Goal: Task Accomplishment & Management: Manage account settings

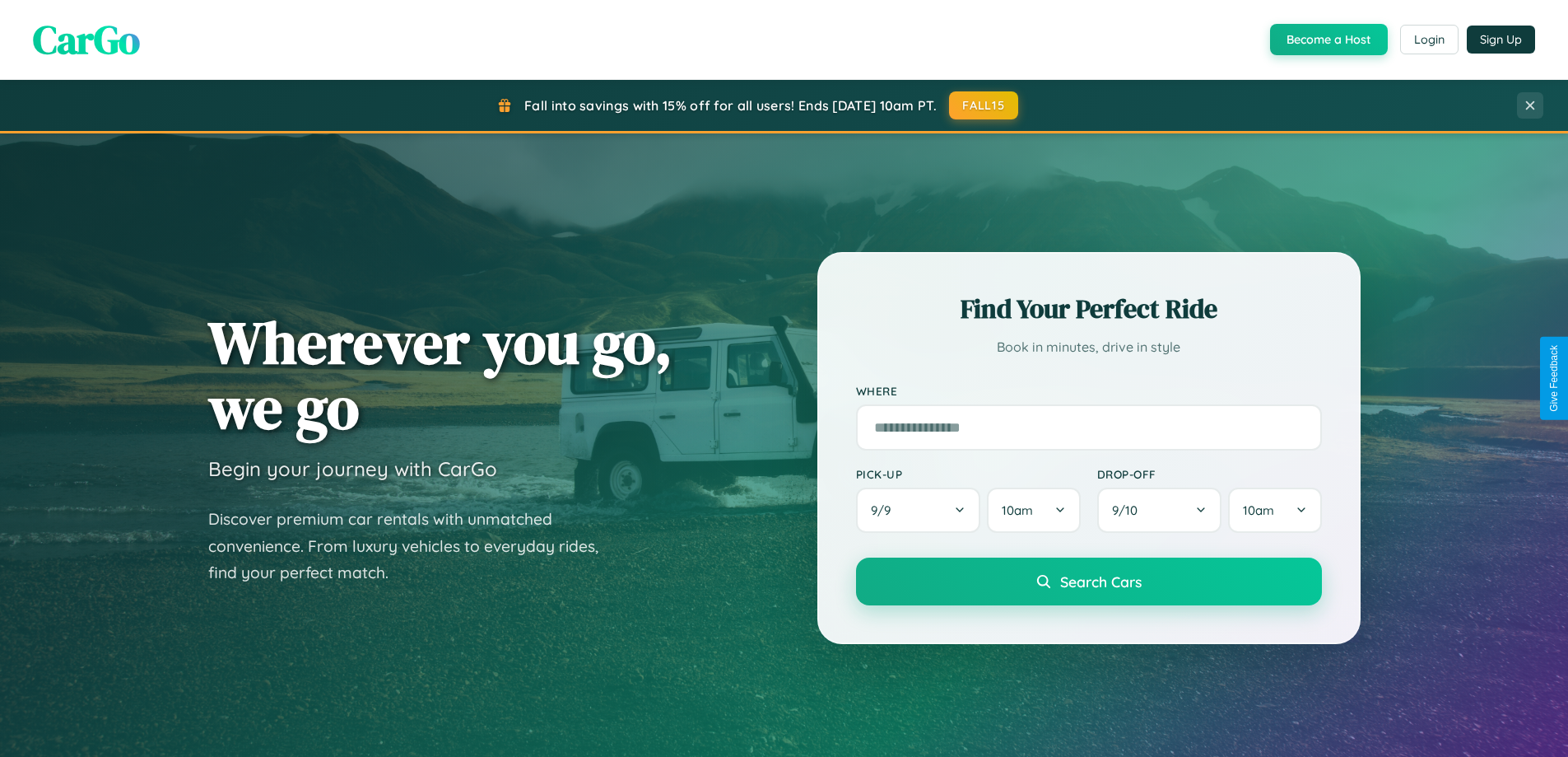
scroll to position [3169, 0]
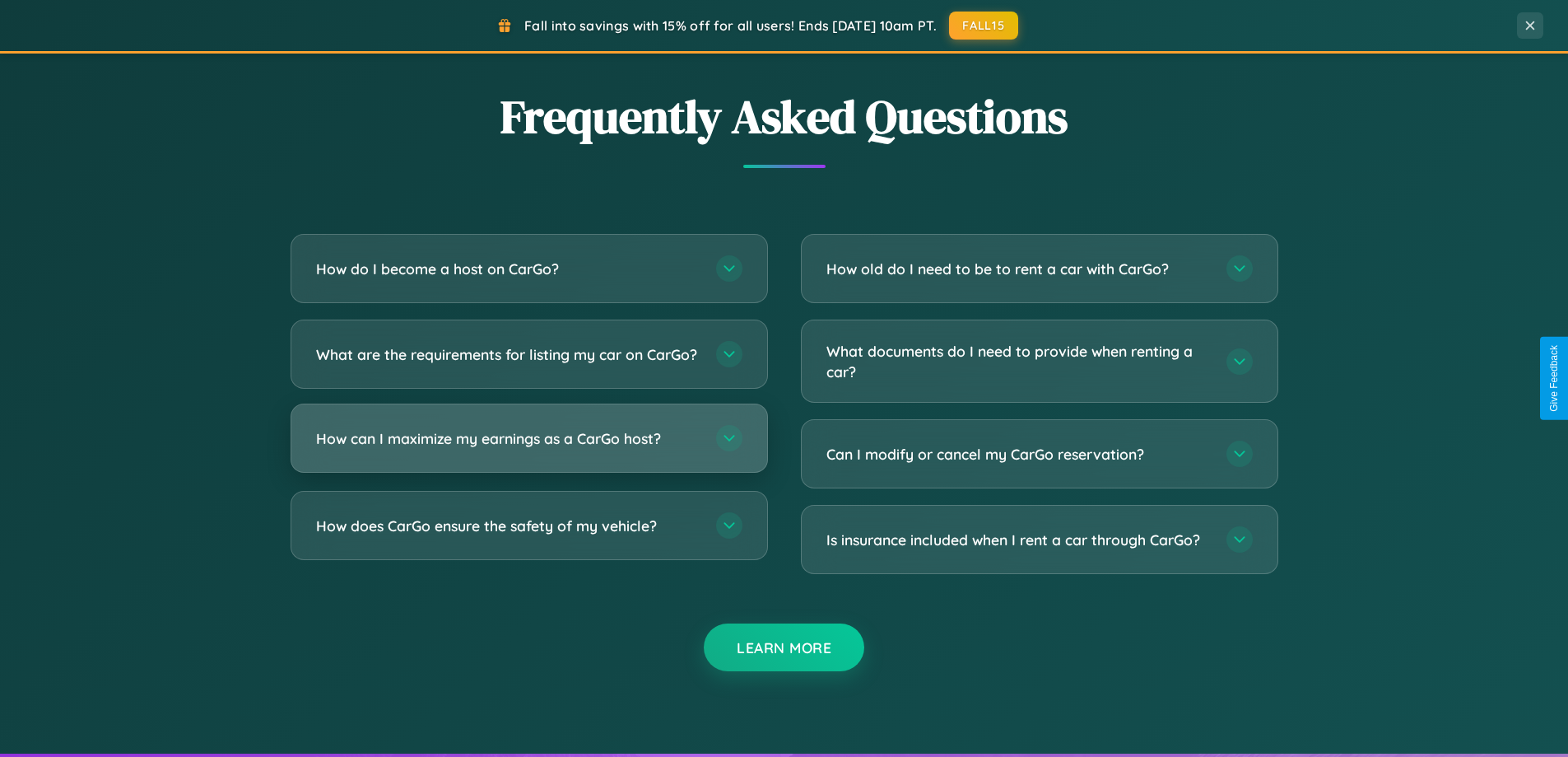
click at [528, 449] on h3 "How can I maximize my earnings as a CarGo host?" at bounding box center [508, 438] width 384 height 20
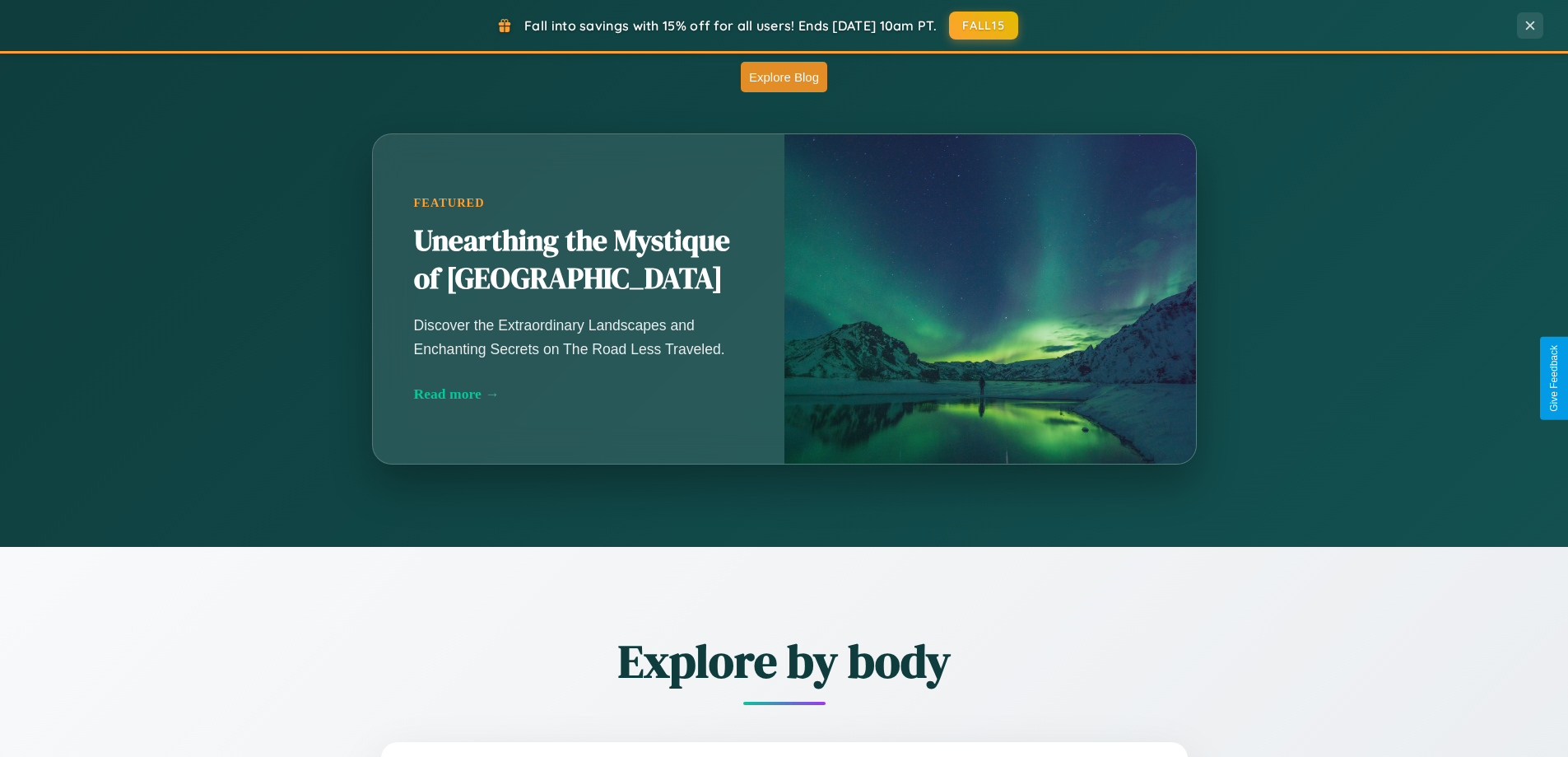
scroll to position [710, 0]
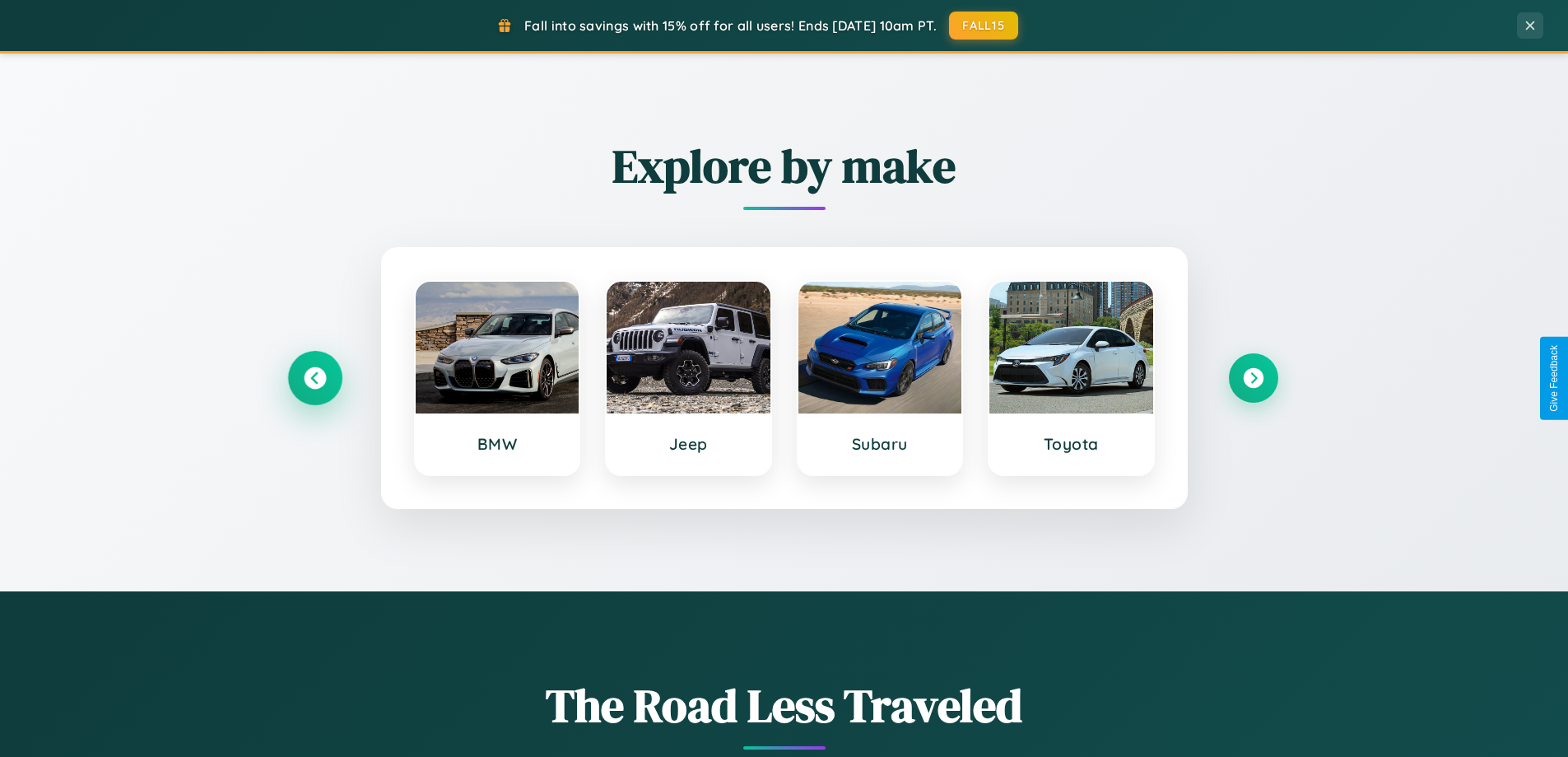
click at [315, 378] on icon at bounding box center [315, 378] width 22 height 22
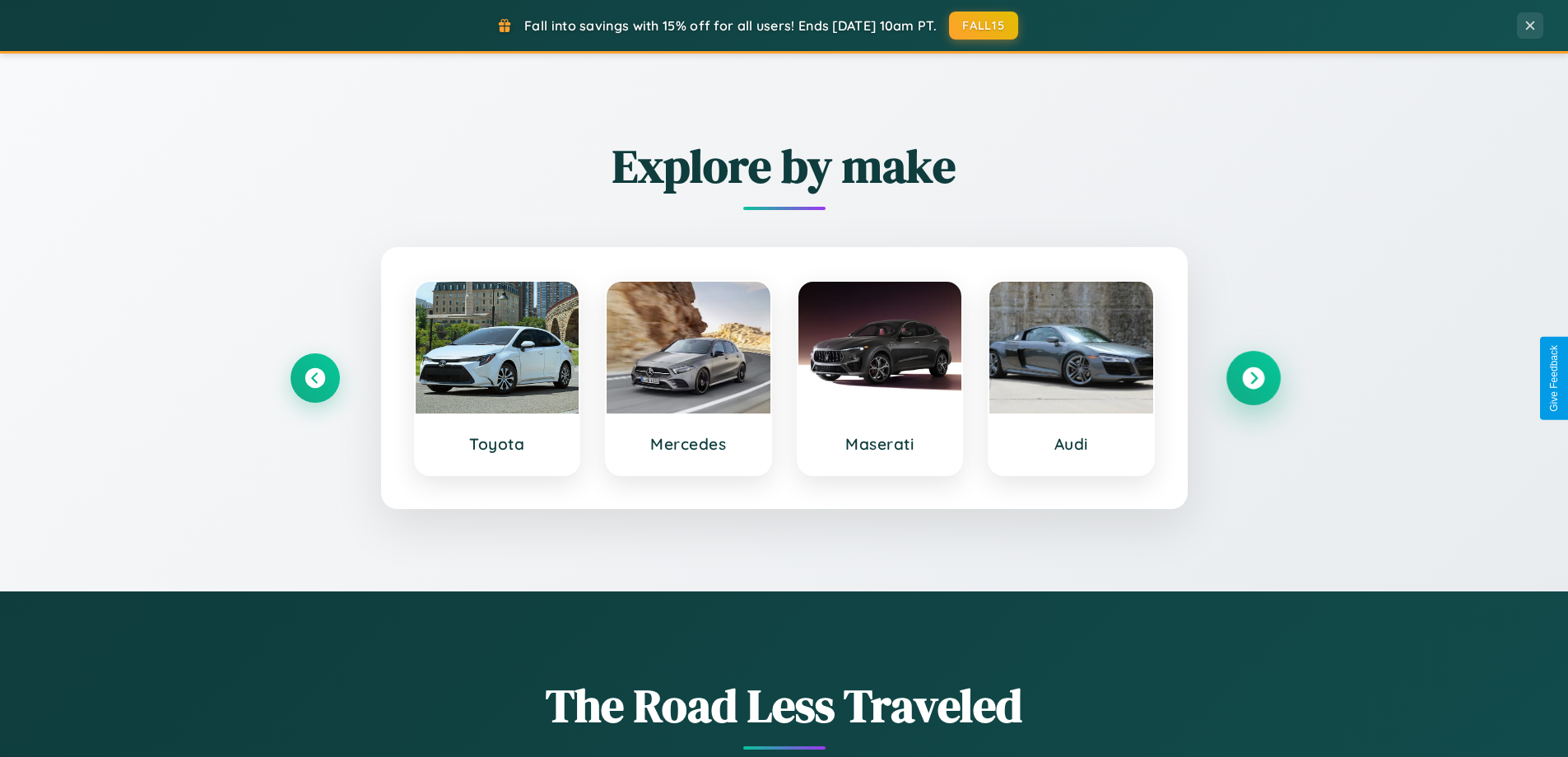
click at [1253, 378] on icon at bounding box center [1253, 378] width 22 height 22
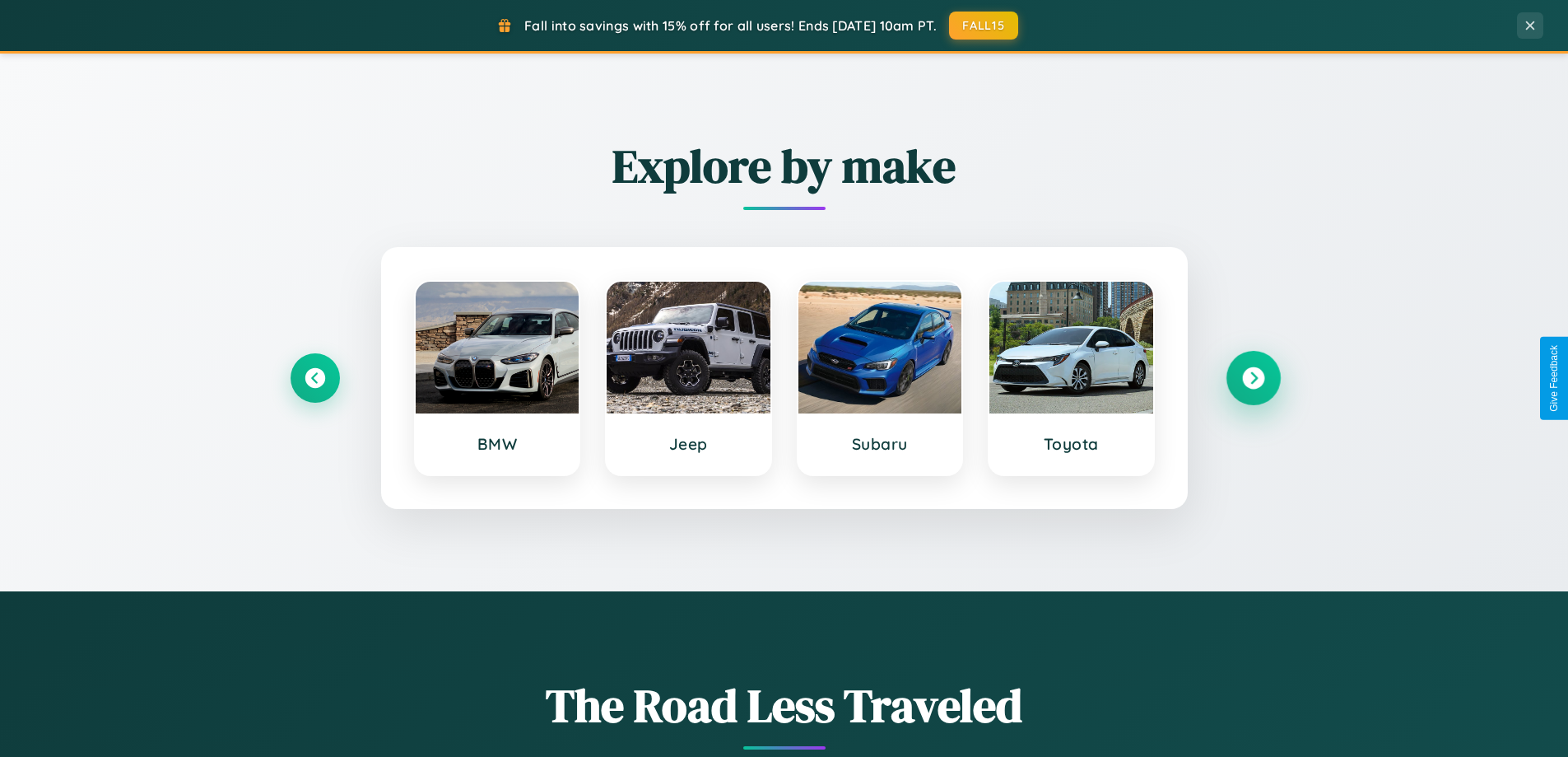
click at [1253, 378] on icon at bounding box center [1253, 378] width 22 height 22
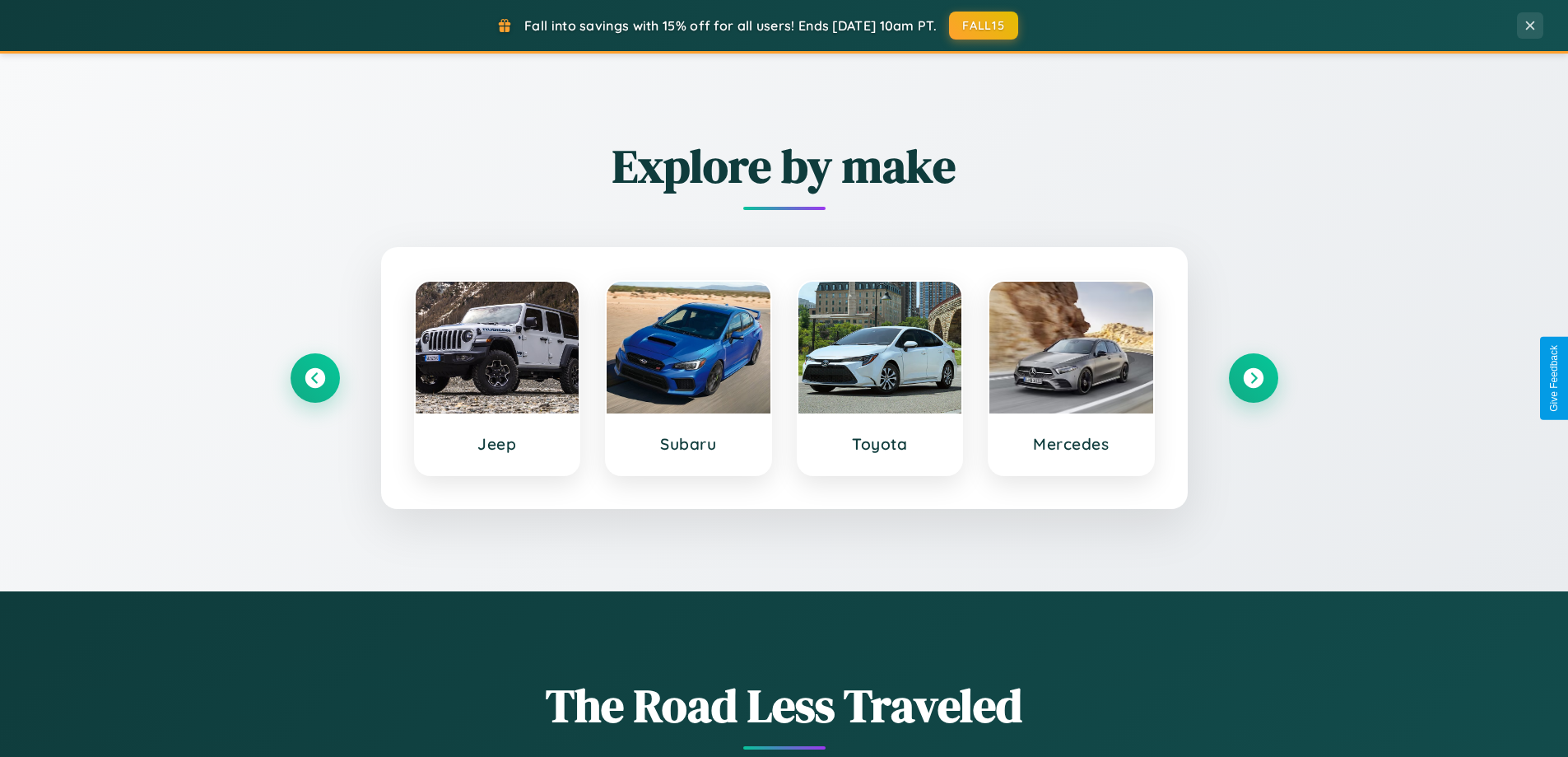
scroll to position [0, 0]
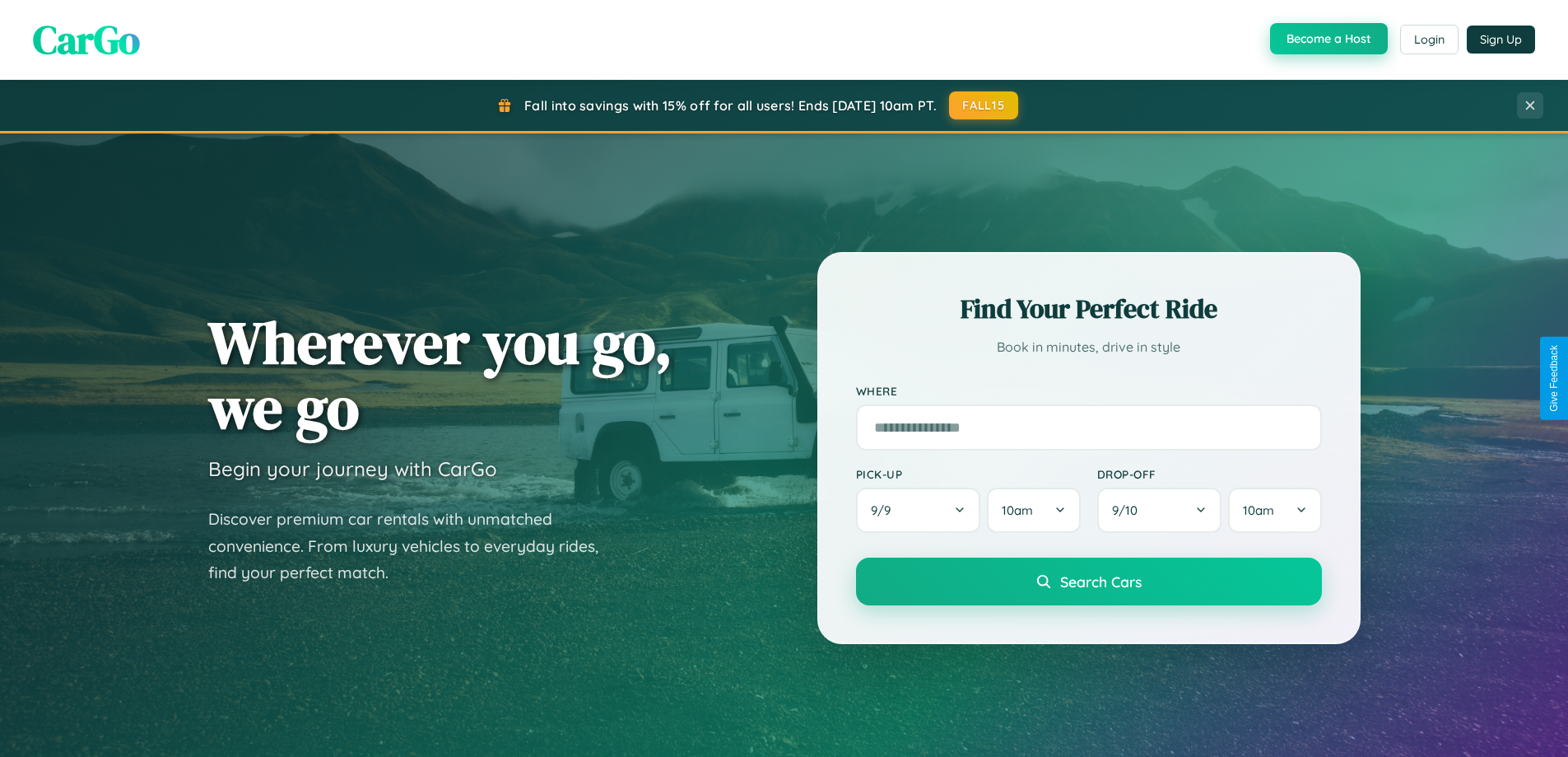
click at [1328, 40] on button "Become a Host" at bounding box center [1329, 39] width 117 height 31
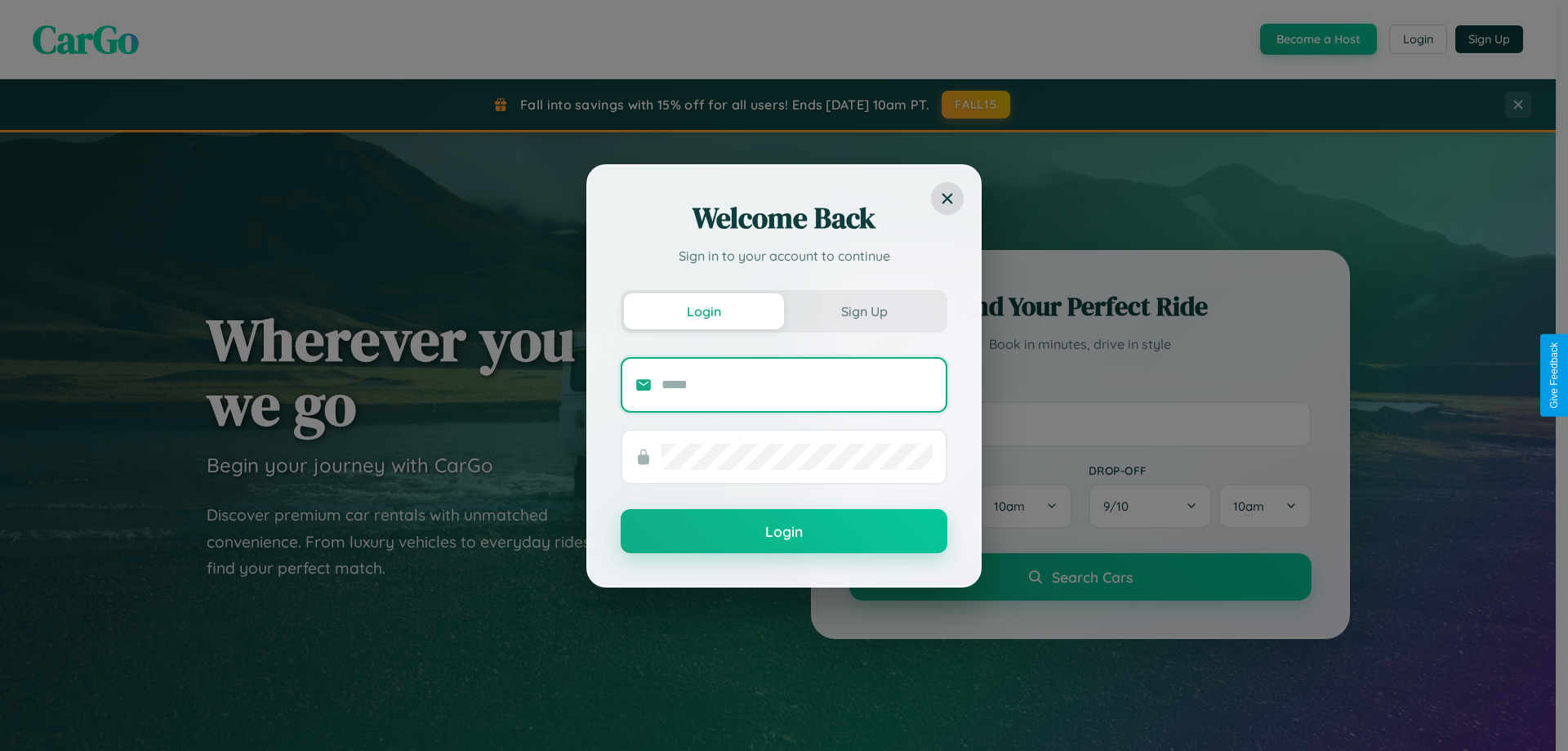
click at [797, 384] on input "text" at bounding box center [797, 385] width 271 height 26
type input "**********"
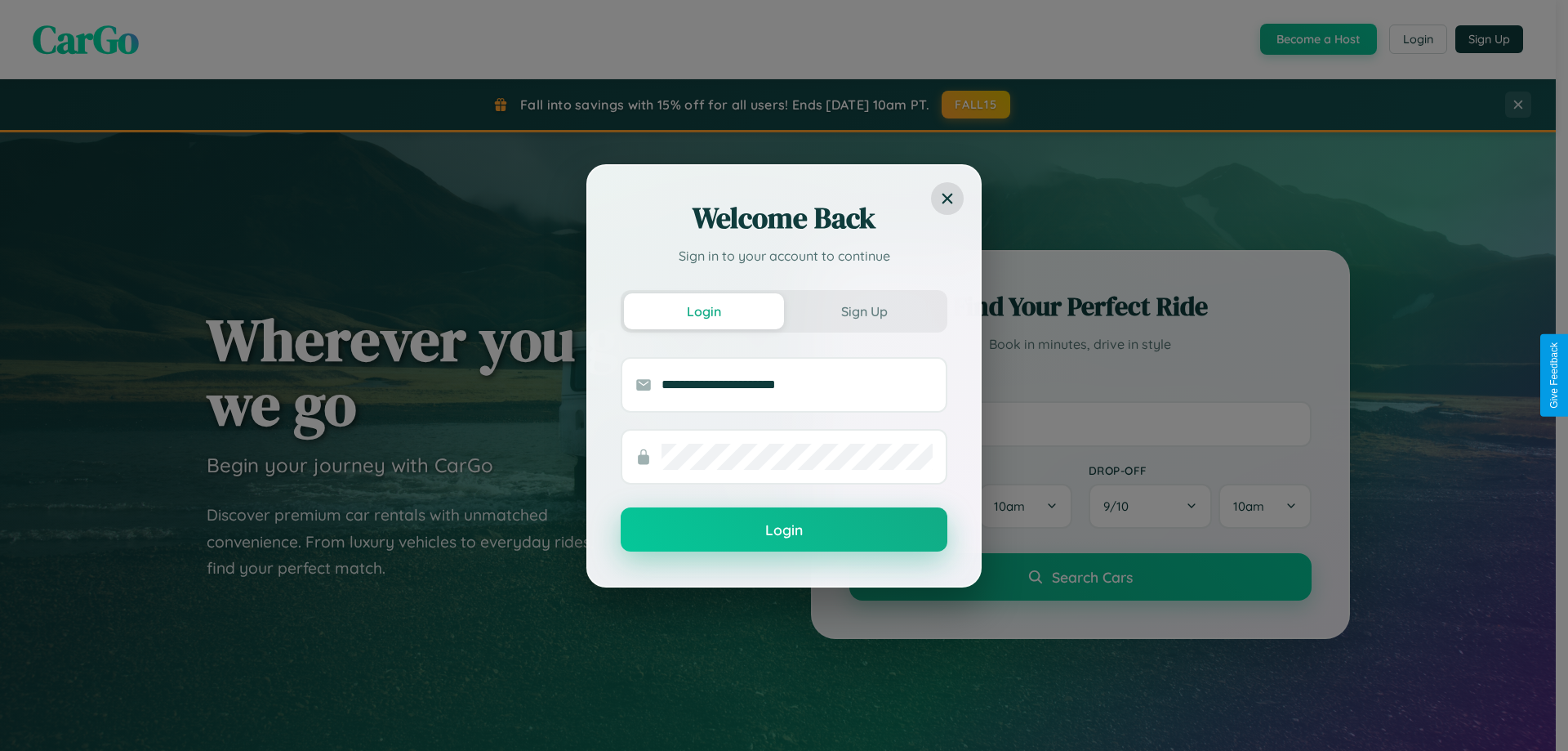
click at [784, 530] on button "Login" at bounding box center [784, 530] width 327 height 44
